Goal: Task Accomplishment & Management: Manage account settings

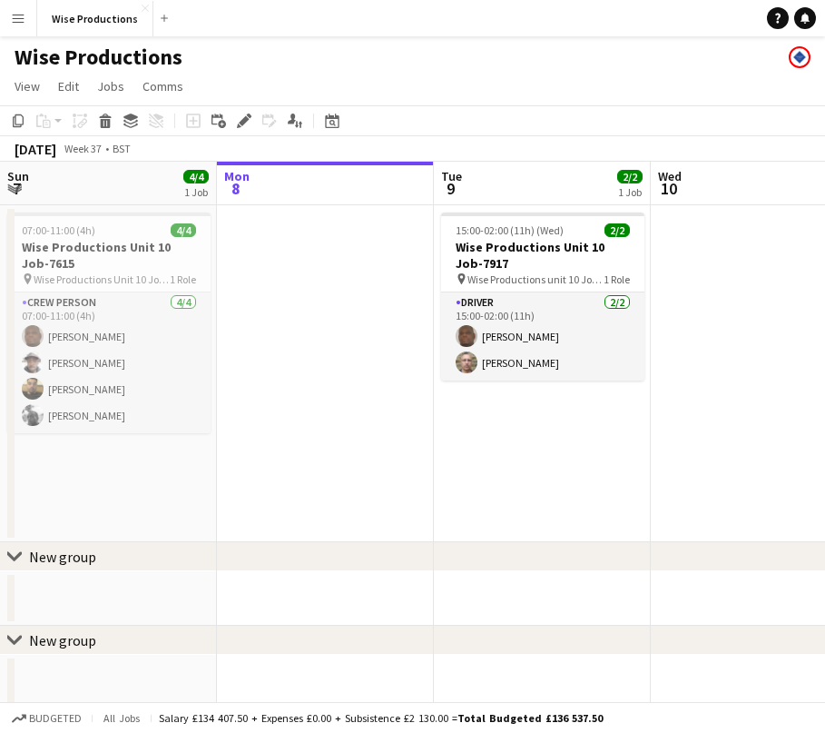
scroll to position [0, 553]
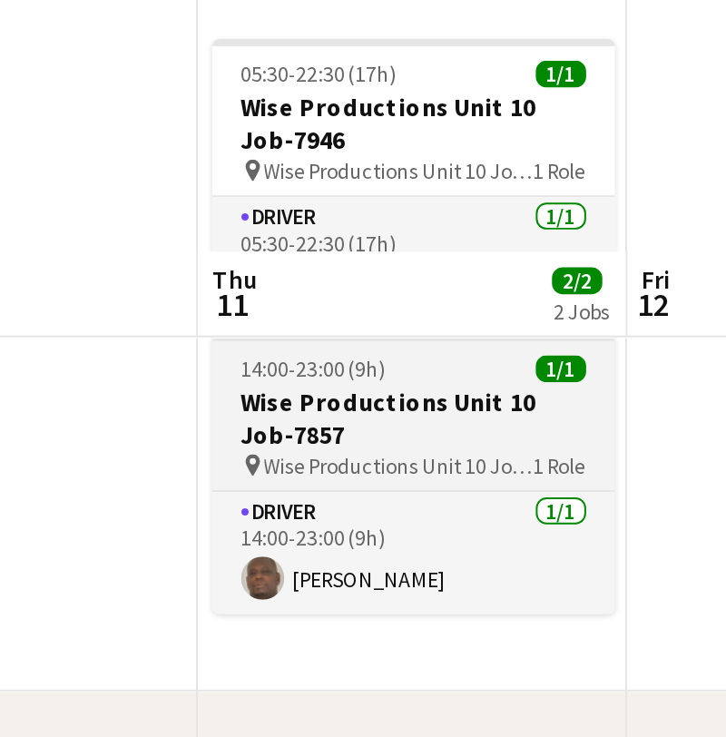
click at [322, 386] on h3 "Wise Productions Unit 10 Job-7857" at bounding box center [423, 402] width 203 height 33
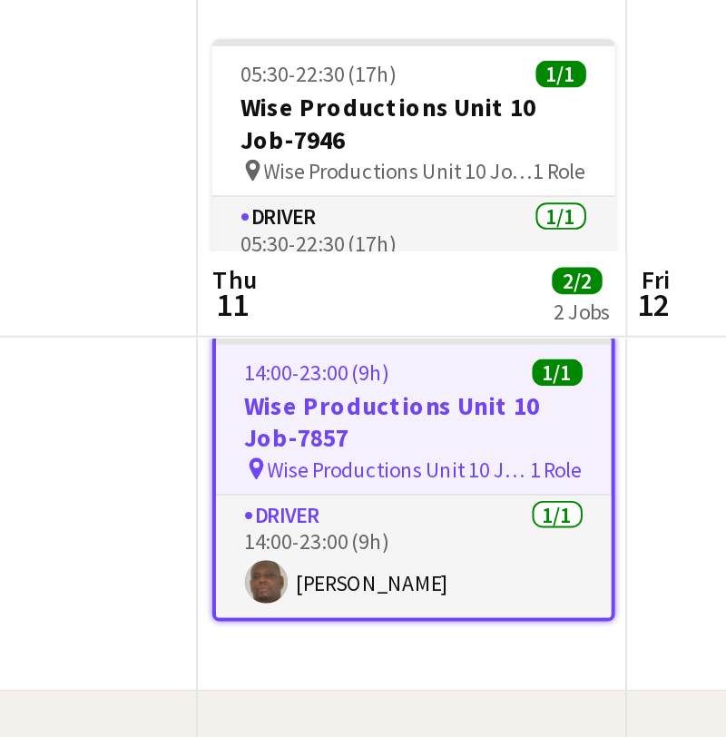
scroll to position [0, 0]
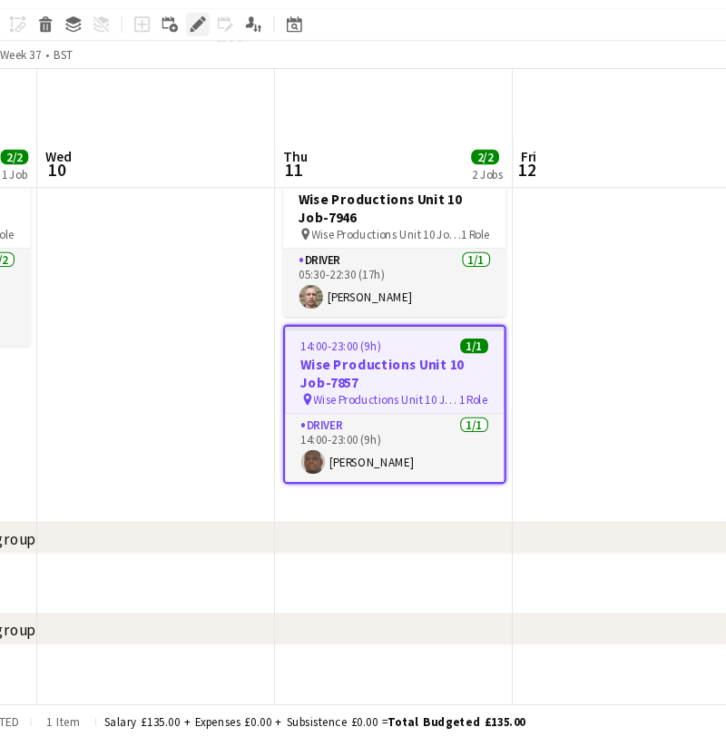
click at [233, 75] on div "Edit" at bounding box center [244, 86] width 22 height 22
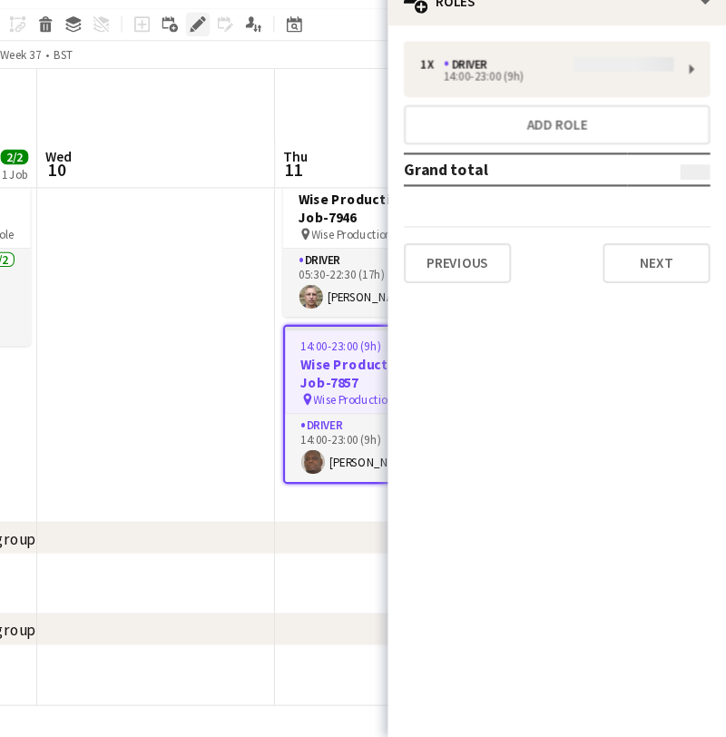
type input "**********"
click at [616, 286] on button "Next" at bounding box center [663, 304] width 98 height 36
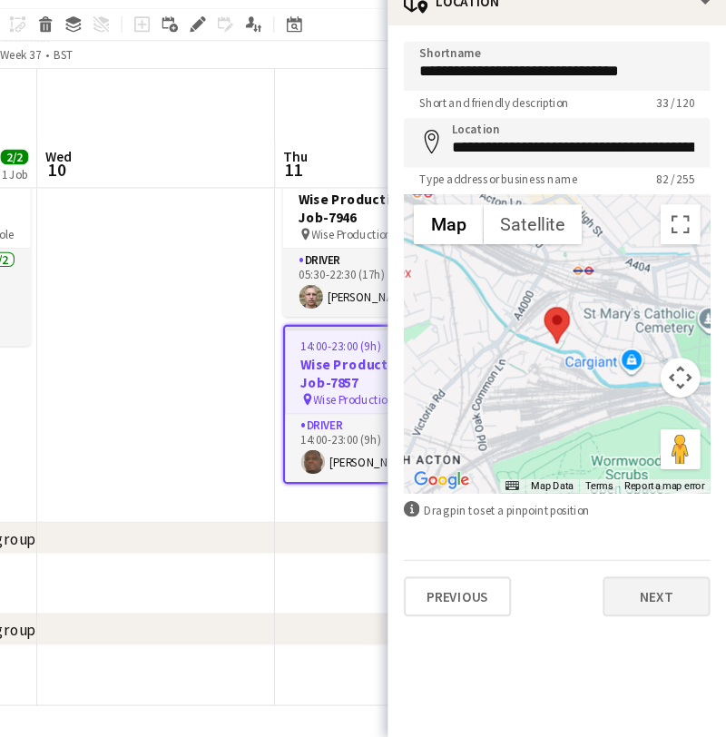
click at [614, 590] on button "Next" at bounding box center [663, 608] width 98 height 36
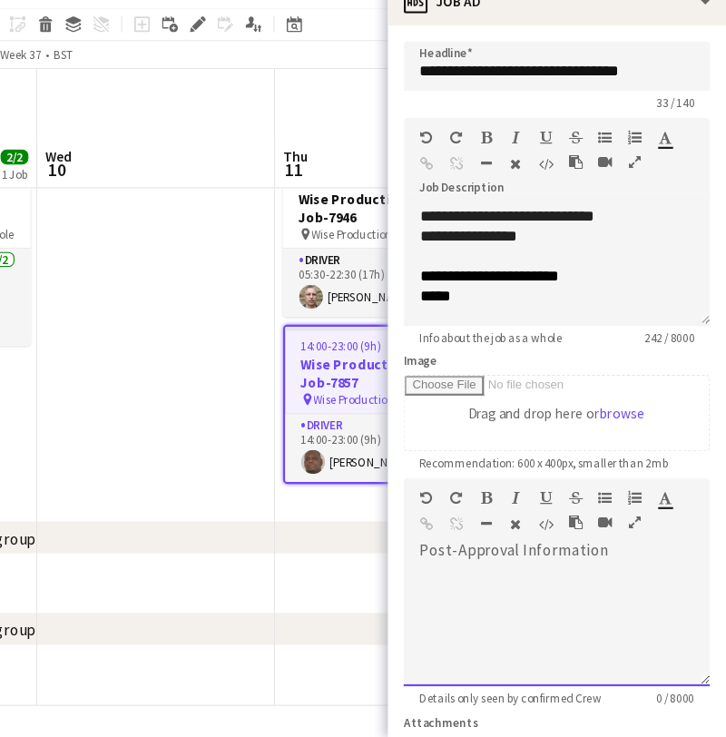
click at [460, 581] on div at bounding box center [572, 635] width 280 height 109
paste div
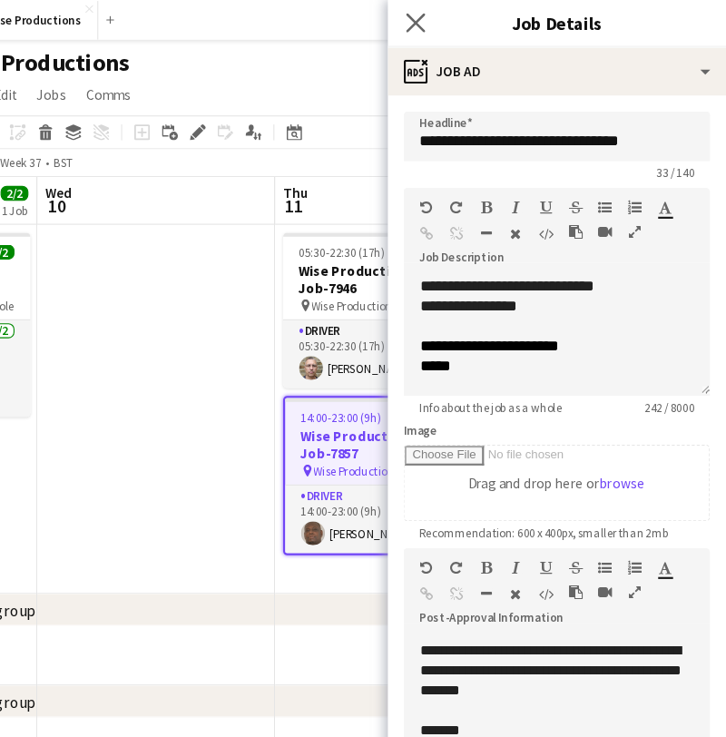
click at [430, 11] on app-icon "Close pop-in" at bounding box center [443, 21] width 26 height 26
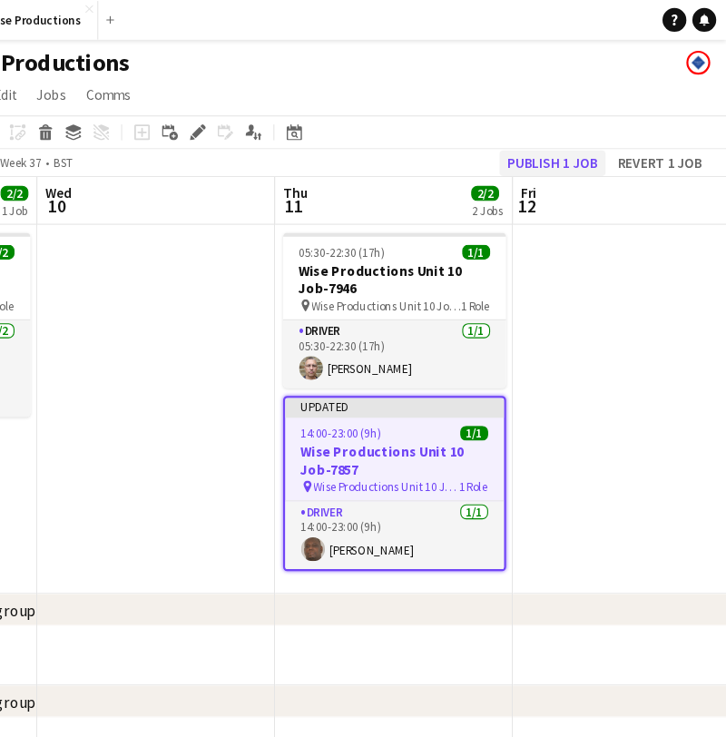
click at [519, 147] on button "Publish 1 job" at bounding box center [567, 149] width 97 height 24
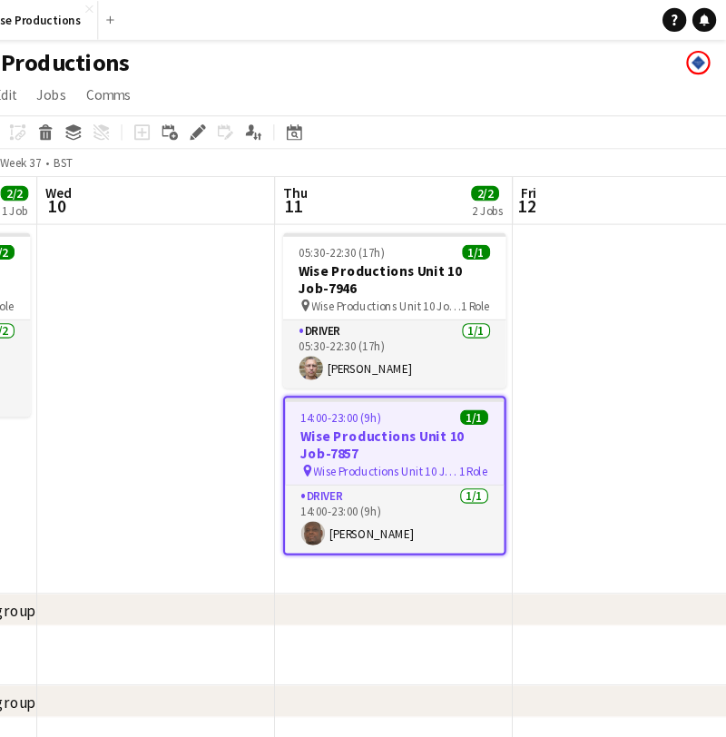
click at [532, 420] on app-date-cell at bounding box center [640, 373] width 217 height 337
